Goal: Task Accomplishment & Management: Manage account settings

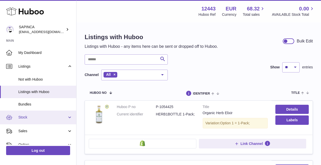
click at [20, 118] on span "Stock" at bounding box center [42, 117] width 49 height 5
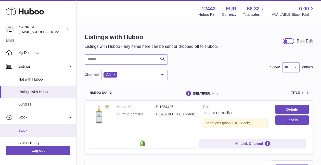
click at [23, 132] on span "Stock" at bounding box center [45, 131] width 54 height 5
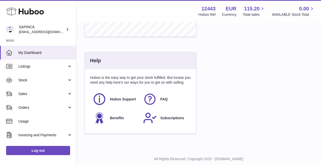
scroll to position [267, 0]
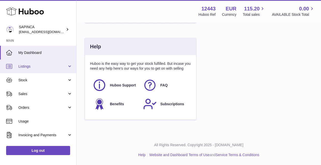
click at [26, 68] on span "Listings" at bounding box center [42, 66] width 49 height 5
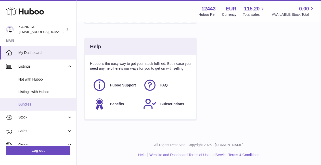
click at [24, 104] on span "Bundles" at bounding box center [45, 104] width 54 height 5
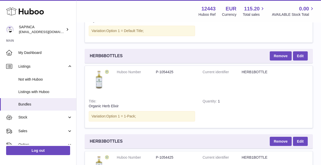
scroll to position [933, 0]
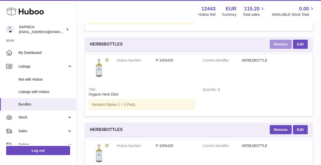
click at [281, 44] on button "Remove" at bounding box center [281, 44] width 22 height 9
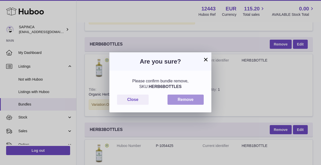
click at [181, 100] on button "Remove" at bounding box center [186, 100] width 36 height 10
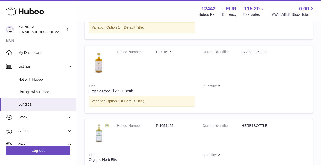
scroll to position [0, 0]
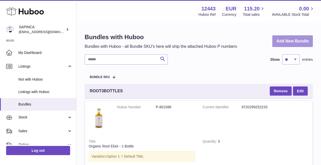
click at [289, 43] on link "Add New Bundle" at bounding box center [292, 41] width 41 height 12
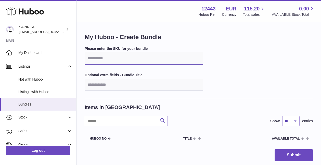
click at [125, 60] on input "text" at bounding box center [144, 59] width 119 height 12
type input "**********"
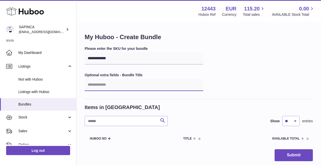
click at [163, 79] on input "text" at bounding box center [144, 85] width 119 height 12
click at [165, 71] on div "**********" at bounding box center [199, 72] width 228 height 53
click at [116, 85] on input "text" at bounding box center [144, 85] width 119 height 12
type input "**********"
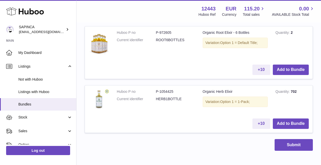
scroll to position [362, 0]
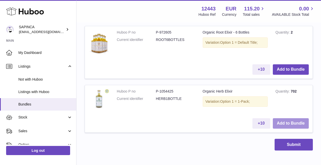
click at [291, 123] on button "Add to Bundle" at bounding box center [291, 124] width 36 height 10
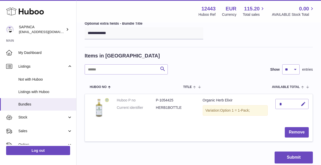
scroll to position [62, 0]
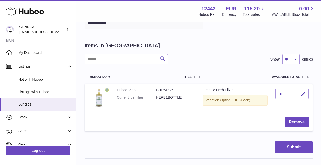
click at [286, 93] on div "*" at bounding box center [291, 94] width 33 height 10
click at [303, 94] on icon "button" at bounding box center [303, 94] width 5 height 5
type input "*"
click at [285, 105] on td "*" at bounding box center [292, 98] width 41 height 29
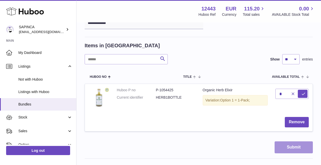
click at [289, 147] on button "Submit" at bounding box center [294, 148] width 38 height 12
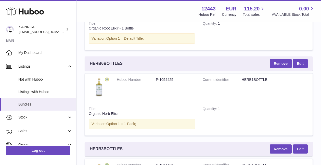
scroll to position [909, 0]
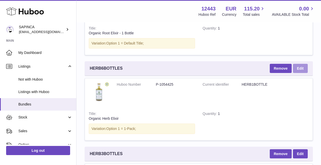
click at [302, 68] on link "Edit" at bounding box center [300, 68] width 15 height 9
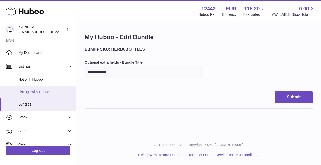
click at [29, 92] on span "Listings with Huboo" at bounding box center [45, 92] width 54 height 5
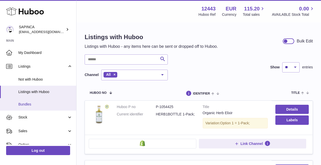
click at [26, 103] on span "Bundles" at bounding box center [45, 104] width 54 height 5
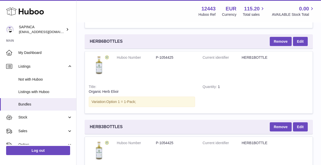
scroll to position [939, 0]
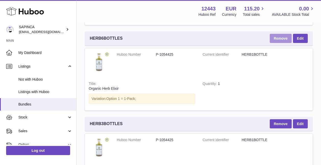
click at [277, 40] on button "Remove" at bounding box center [281, 38] width 22 height 9
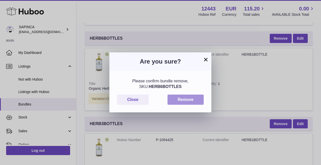
click at [190, 101] on button "Remove" at bounding box center [186, 100] width 36 height 10
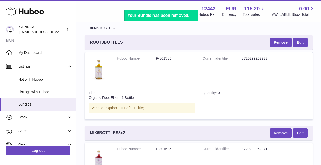
scroll to position [0, 0]
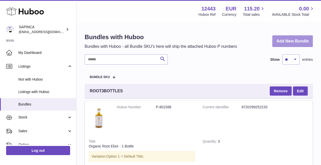
click at [292, 39] on link "Add New Bundle" at bounding box center [292, 41] width 41 height 12
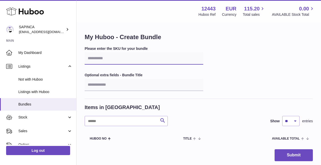
click at [106, 59] on input "text" at bounding box center [144, 59] width 119 height 12
type input "**********"
click at [256, 57] on div "**********" at bounding box center [199, 72] width 228 height 53
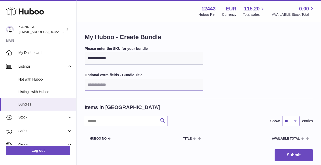
click at [120, 87] on input "text" at bounding box center [144, 85] width 119 height 12
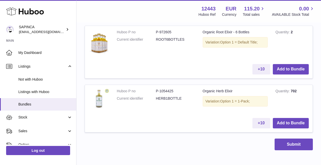
scroll to position [368, 0]
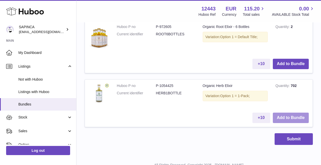
click at [286, 120] on button "Add to Bundle" at bounding box center [291, 118] width 36 height 10
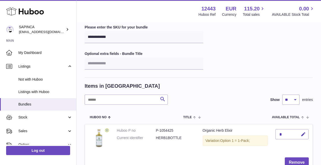
scroll to position [33, 0]
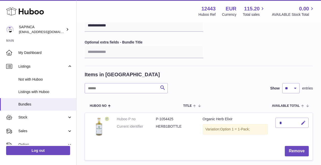
click at [304, 122] on icon "button" at bounding box center [303, 123] width 5 height 5
type input "*"
click at [268, 139] on td "Organic Herb Elixir Variation: Option 1 = 1-Pack;" at bounding box center [235, 127] width 73 height 29
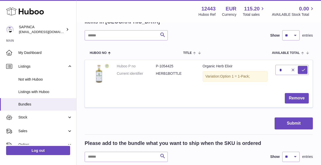
scroll to position [86, 0]
click at [303, 69] on icon "submit" at bounding box center [303, 70] width 5 height 5
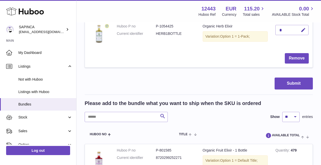
scroll to position [126, 0]
click at [290, 82] on button "Submit" at bounding box center [294, 84] width 38 height 12
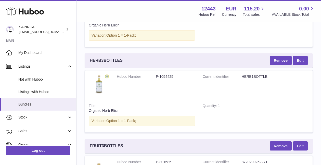
scroll to position [1005, 0]
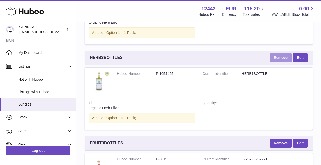
click at [280, 56] on button "Remove" at bounding box center [281, 57] width 22 height 9
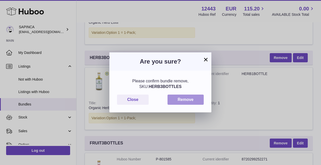
click at [193, 100] on button "Remove" at bounding box center [186, 100] width 36 height 10
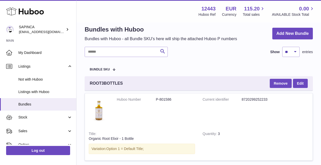
scroll to position [0, 0]
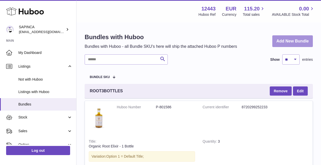
click at [302, 40] on link "Add New Bundle" at bounding box center [292, 41] width 41 height 12
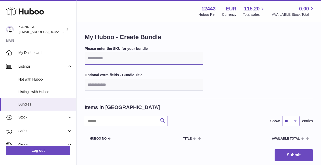
click at [118, 58] on input "text" at bounding box center [144, 59] width 119 height 12
type input "**********"
click at [178, 70] on div "**********" at bounding box center [199, 72] width 228 height 53
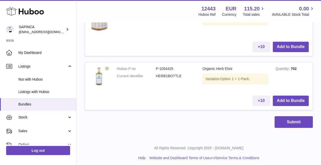
scroll to position [388, 0]
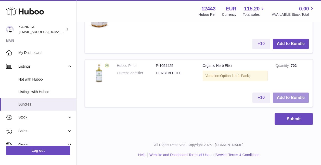
click at [294, 96] on button "Add to Bundle" at bounding box center [291, 98] width 36 height 10
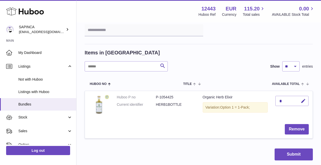
scroll to position [55, 0]
click at [305, 101] on icon "button" at bounding box center [303, 100] width 5 height 5
type input "*"
click at [302, 101] on icon "submit" at bounding box center [303, 101] width 5 height 5
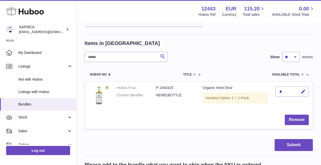
scroll to position [74, 0]
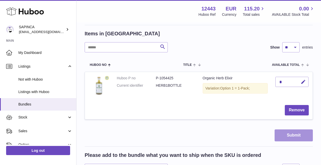
click at [292, 139] on button "Submit" at bounding box center [294, 136] width 38 height 12
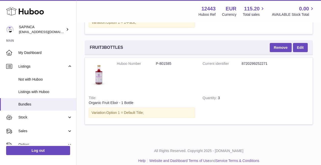
scroll to position [1104, 0]
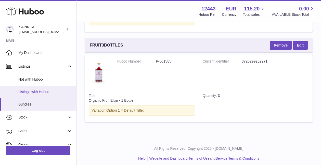
click at [33, 92] on span "Listings with Huboo" at bounding box center [45, 92] width 54 height 5
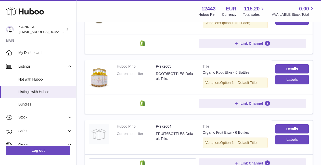
scroll to position [100, 0]
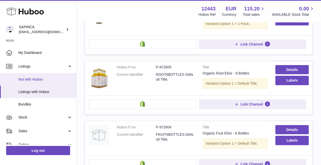
click at [27, 80] on span "Not with Huboo" at bounding box center [45, 79] width 54 height 5
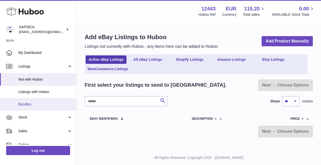
click at [25, 102] on span "Bundles" at bounding box center [45, 104] width 54 height 5
